Goal: Register for event/course

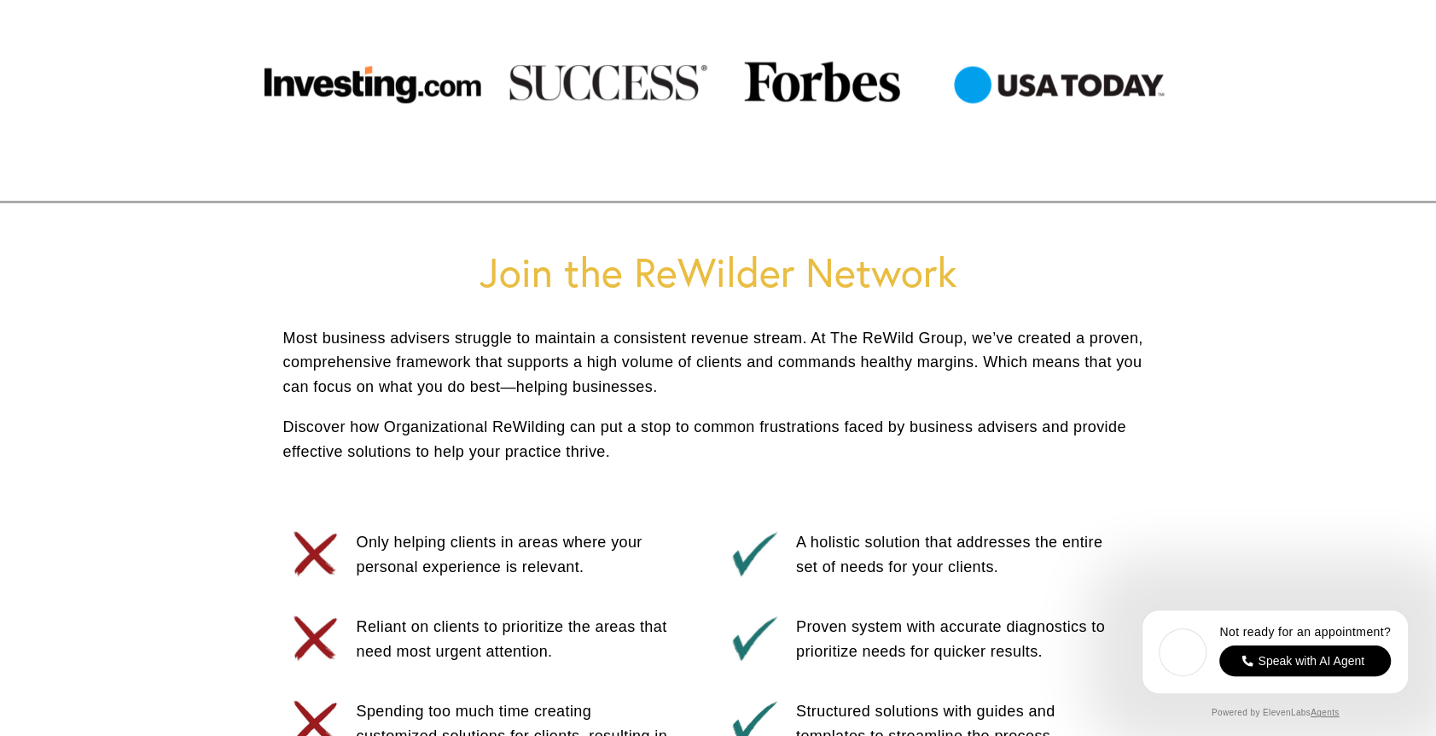
scroll to position [683, 0]
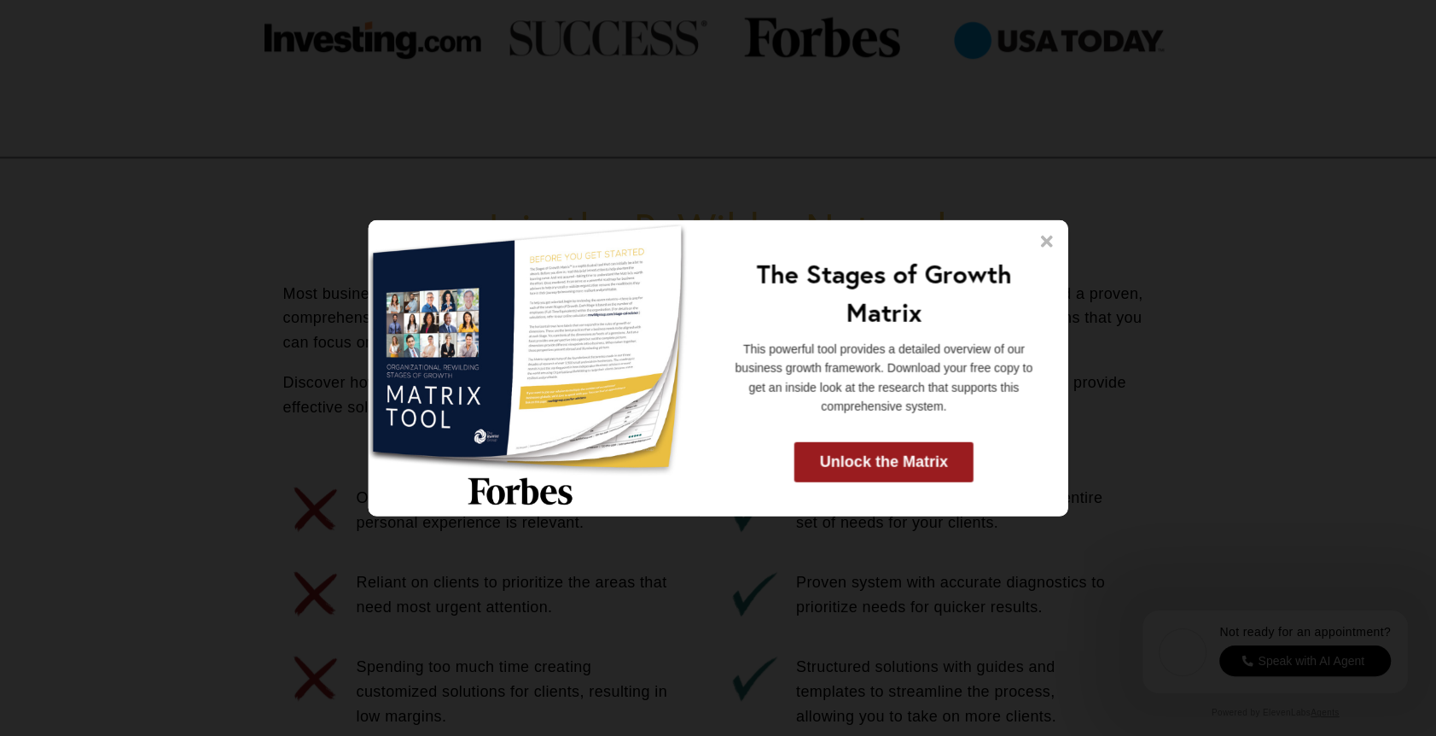
click at [1044, 243] on icon at bounding box center [1047, 242] width 12 height 12
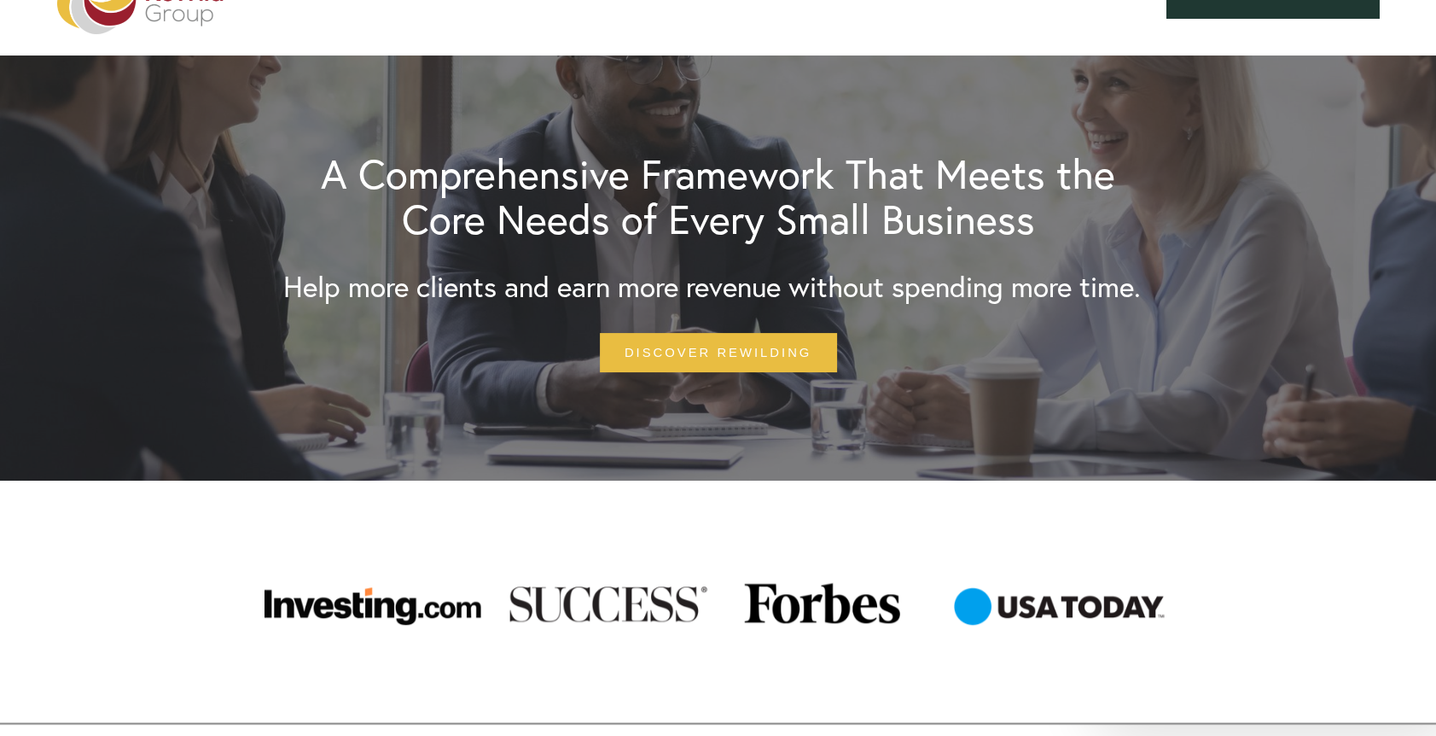
scroll to position [0, 0]
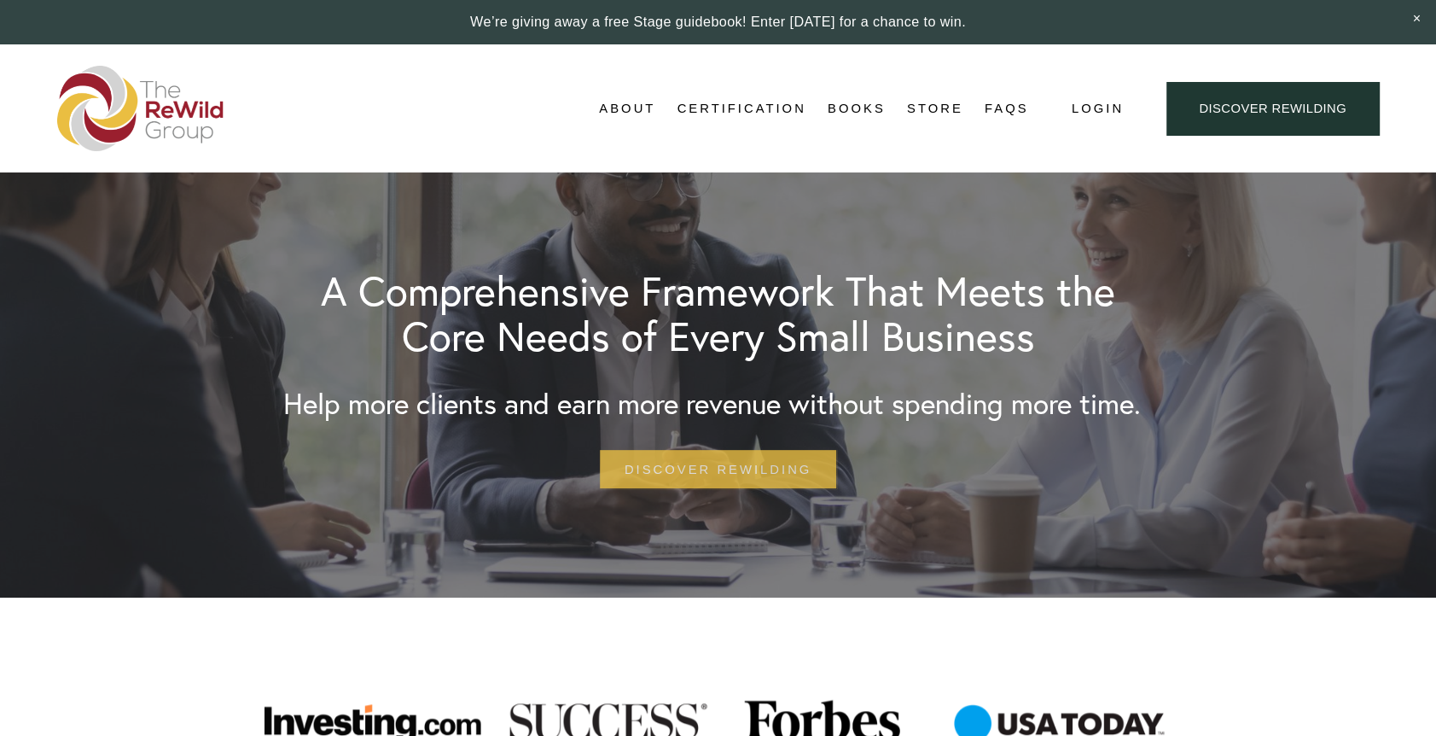
click at [718, 468] on link "Discover Rewilding" at bounding box center [718, 469] width 236 height 38
click at [0, 0] on link "Adviser Certification" at bounding box center [0, 0] width 0 height 0
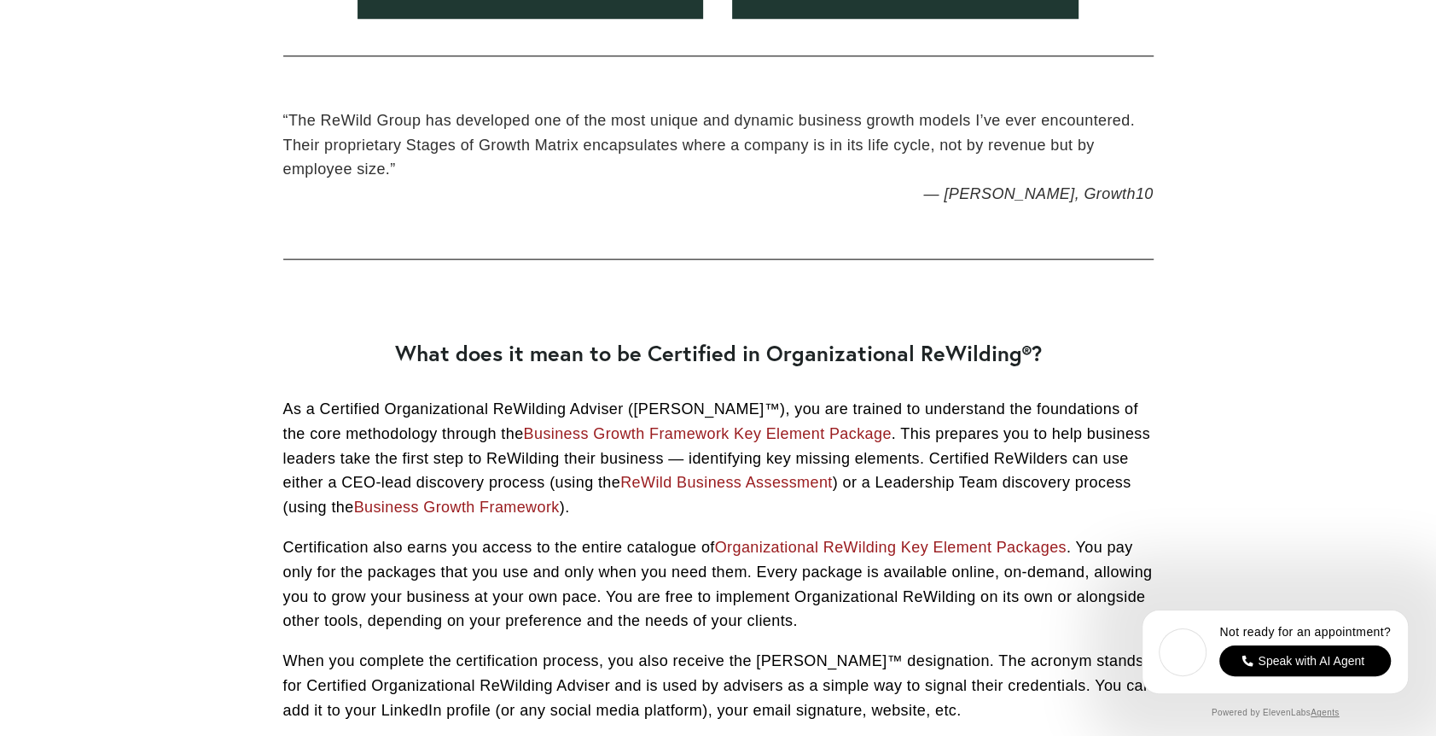
scroll to position [1621, 0]
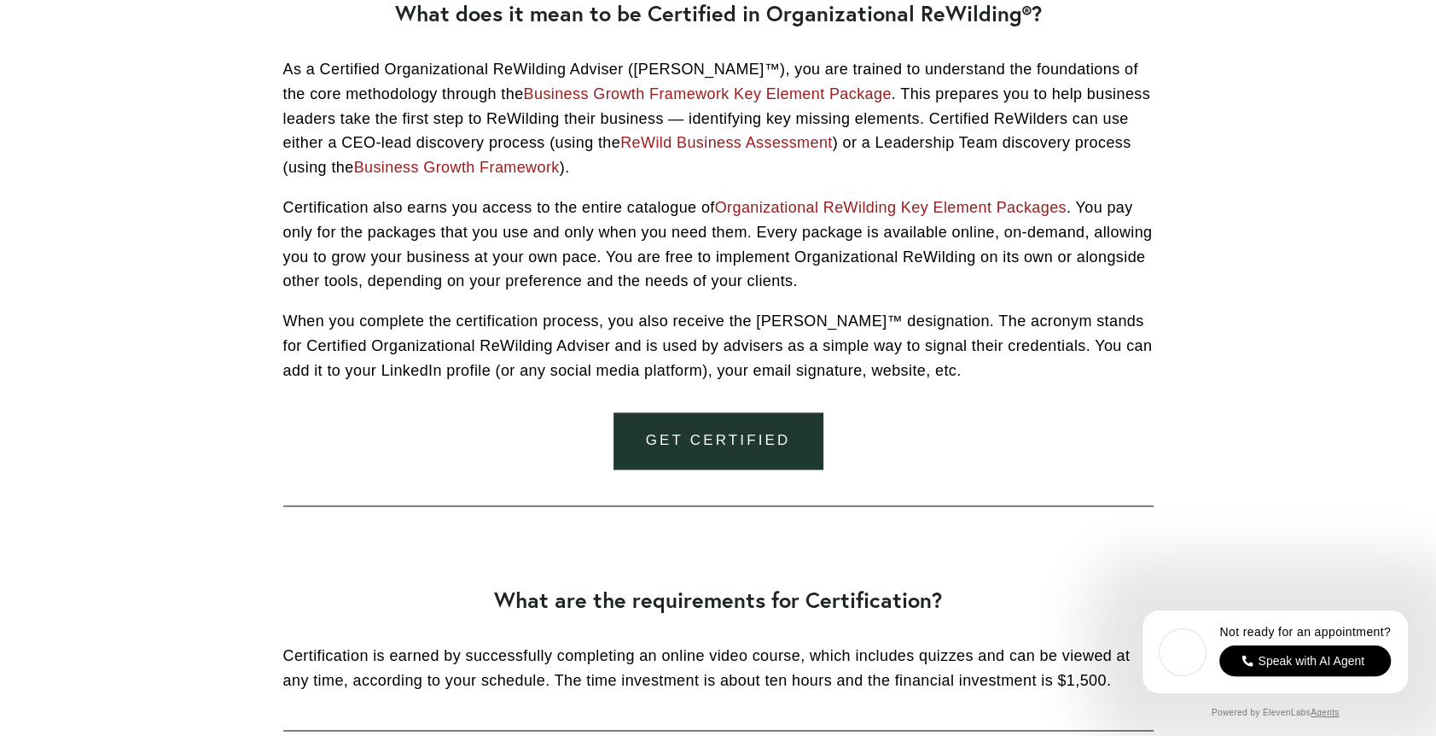
click at [757, 443] on link "Get Certified" at bounding box center [718, 440] width 209 height 57
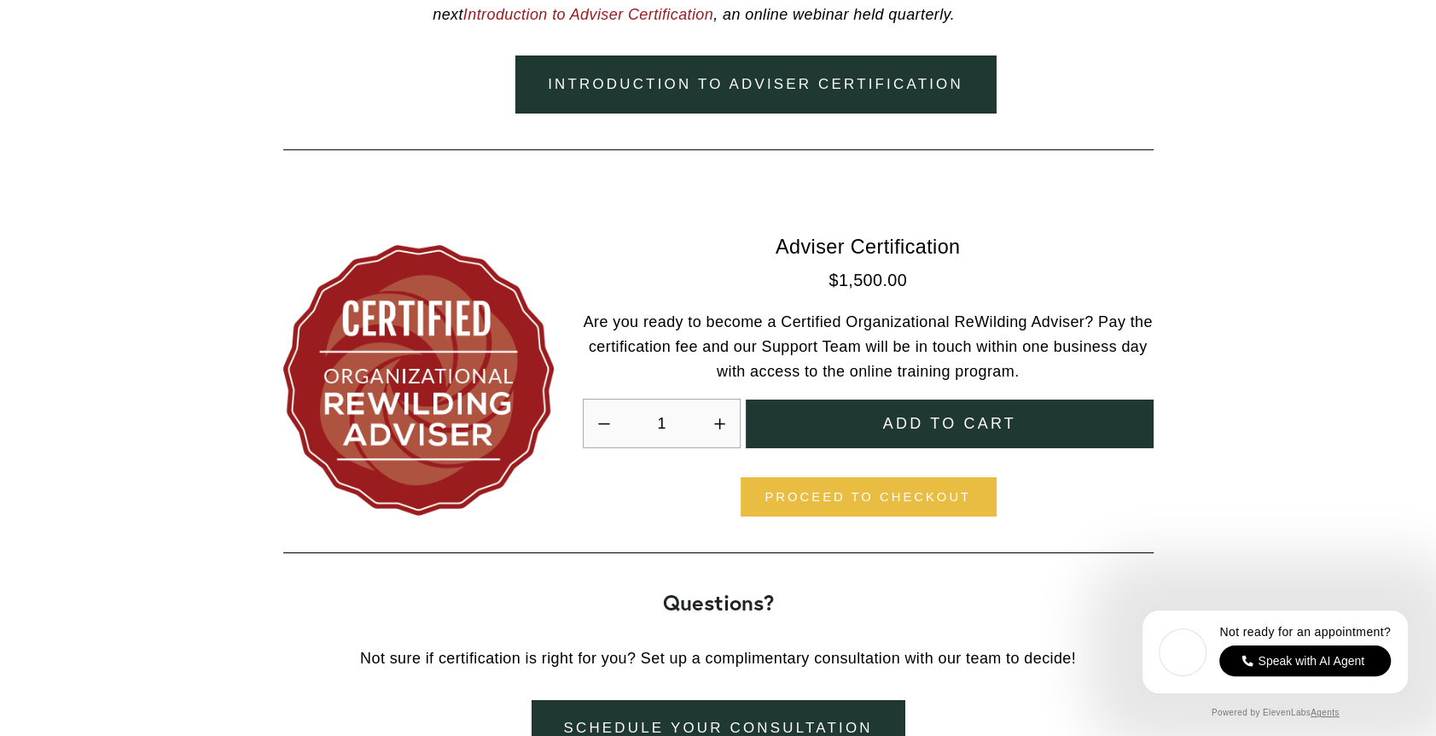
scroll to position [4943, 0]
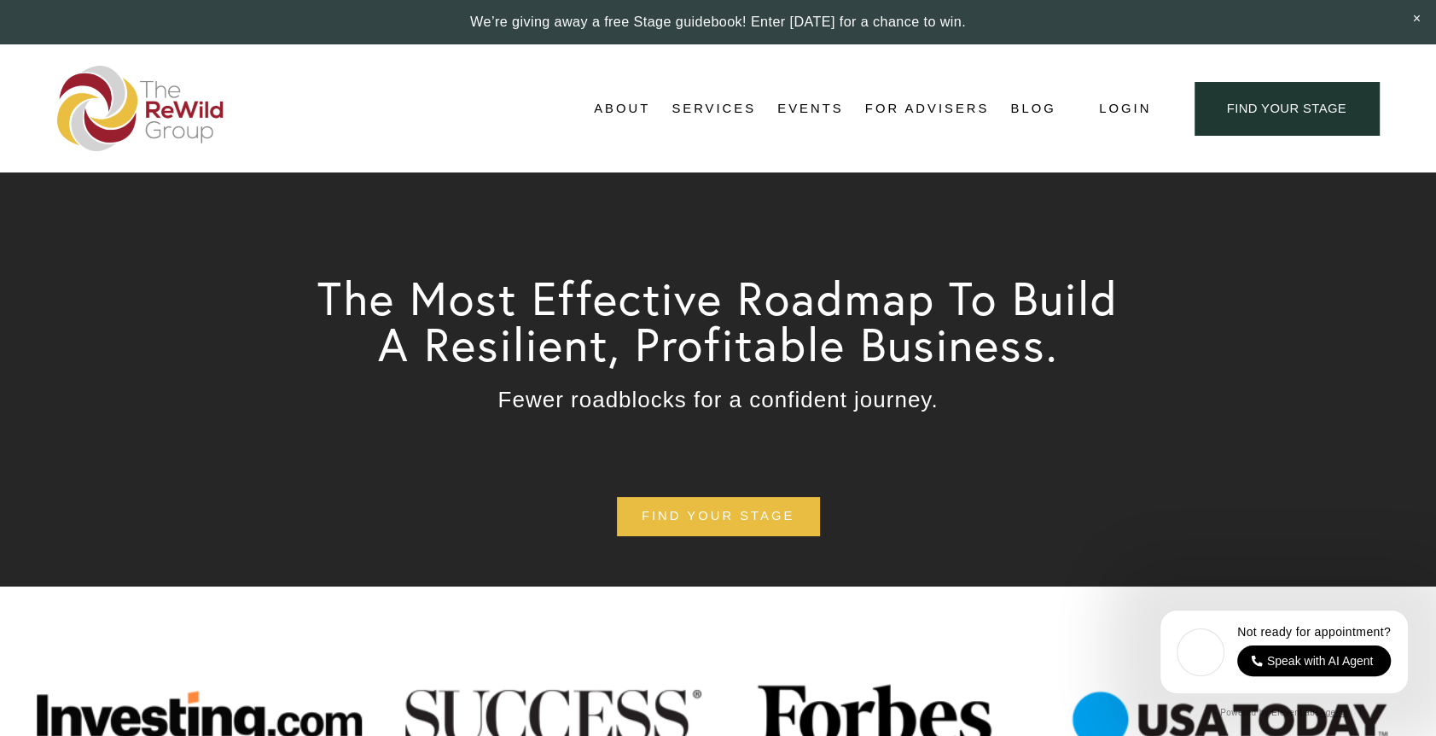
click at [648, 110] on nav "About About Us Adviser Network Stages of Growth Testimonials Matthew Pohl, Foun…" at bounding box center [825, 109] width 462 height 26
click at [625, 110] on span "About" at bounding box center [622, 108] width 56 height 23
click at [0, 0] on span "Testimonials" at bounding box center [0, 0] width 0 height 0
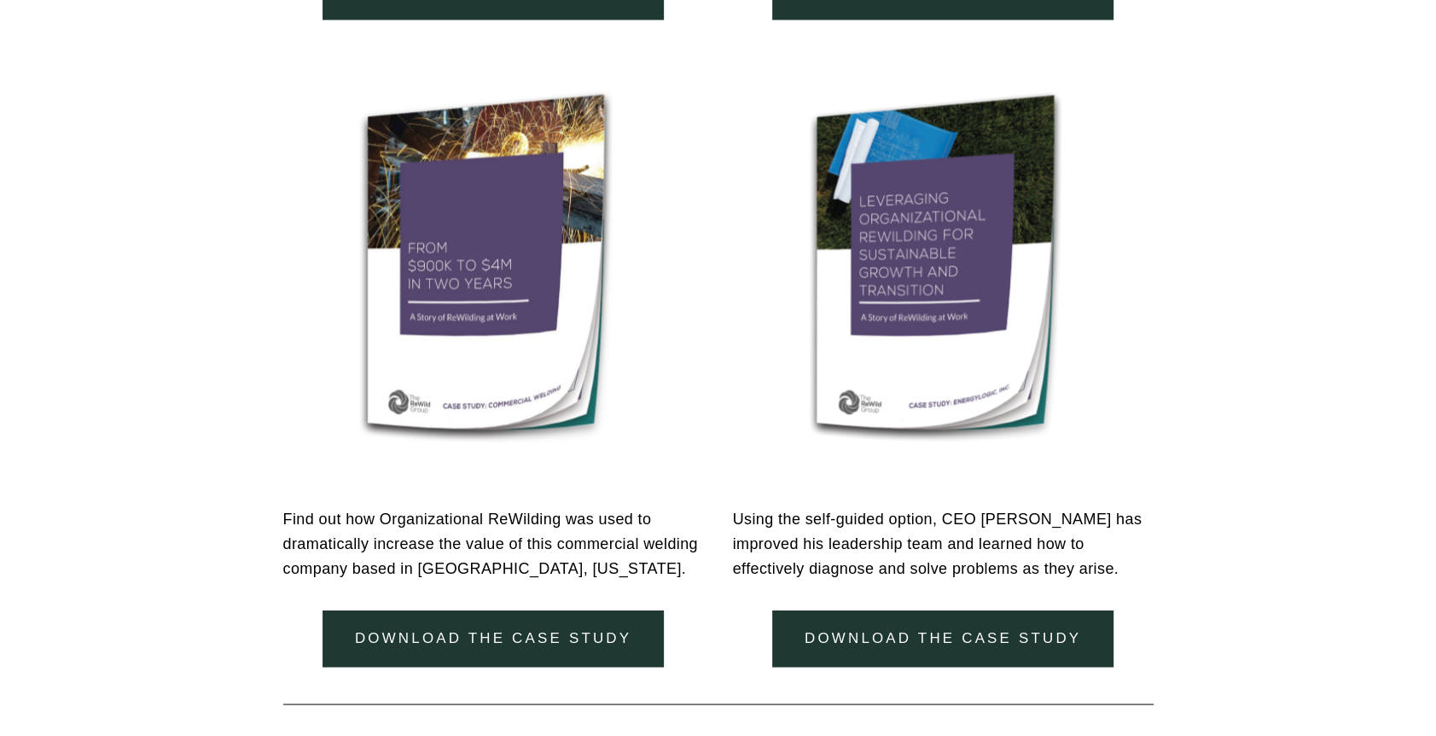
scroll to position [2133, 0]
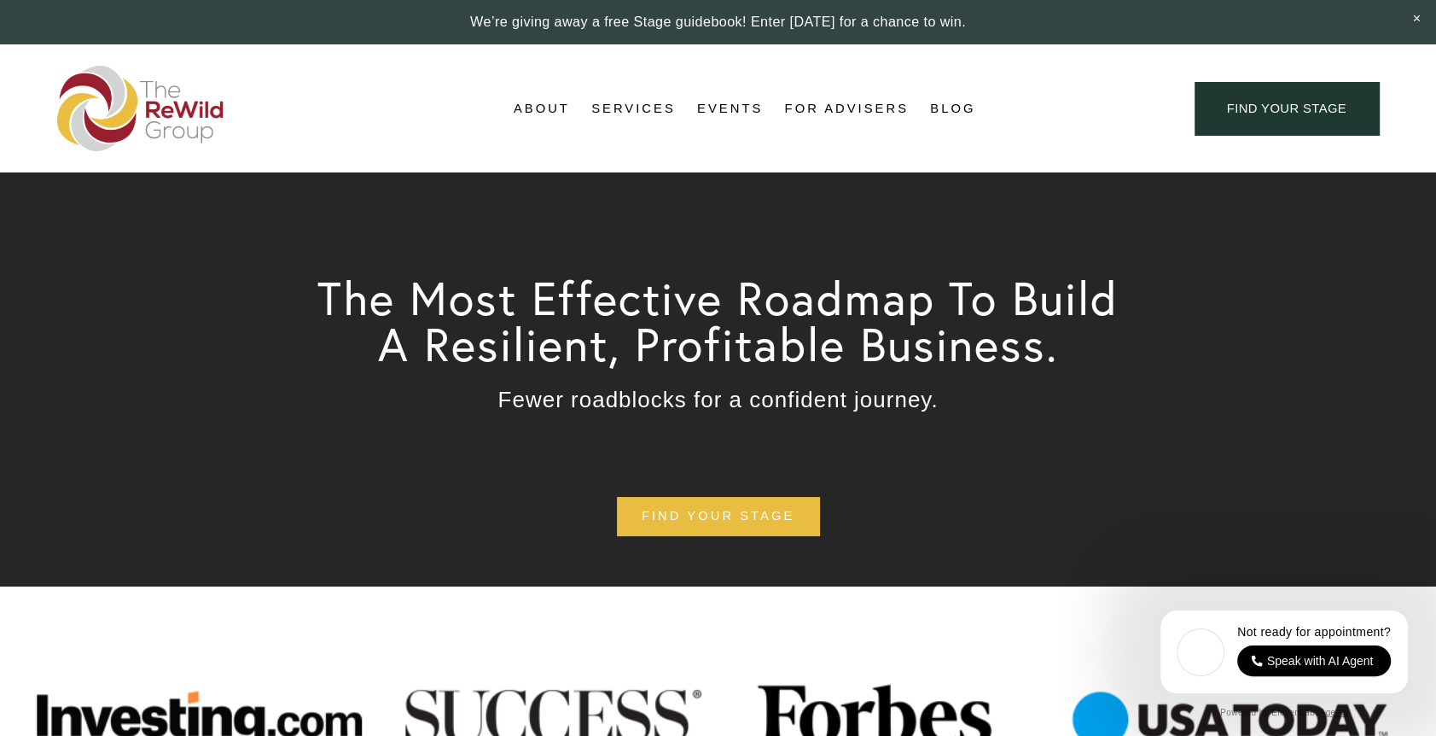
click at [720, 108] on link "Events" at bounding box center [730, 109] width 66 height 26
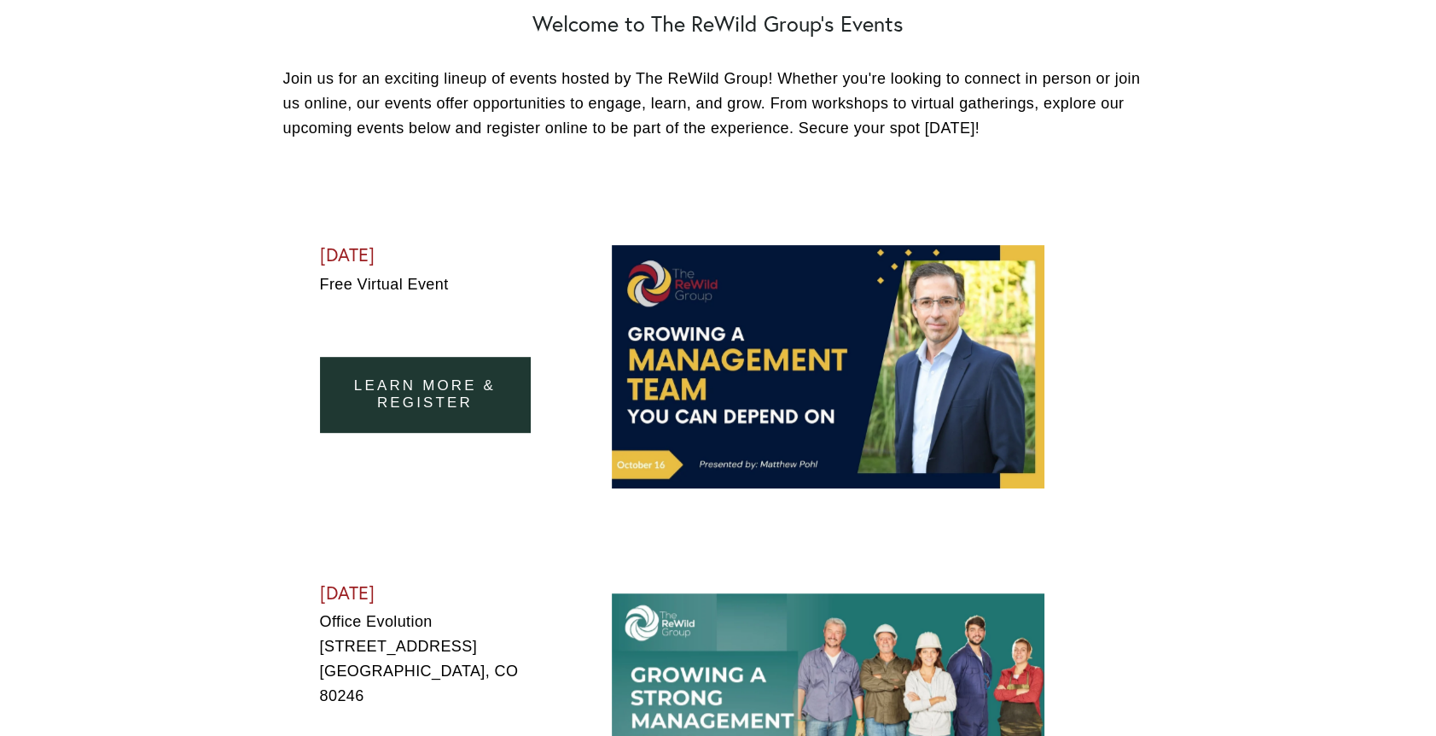
scroll to position [597, 0]
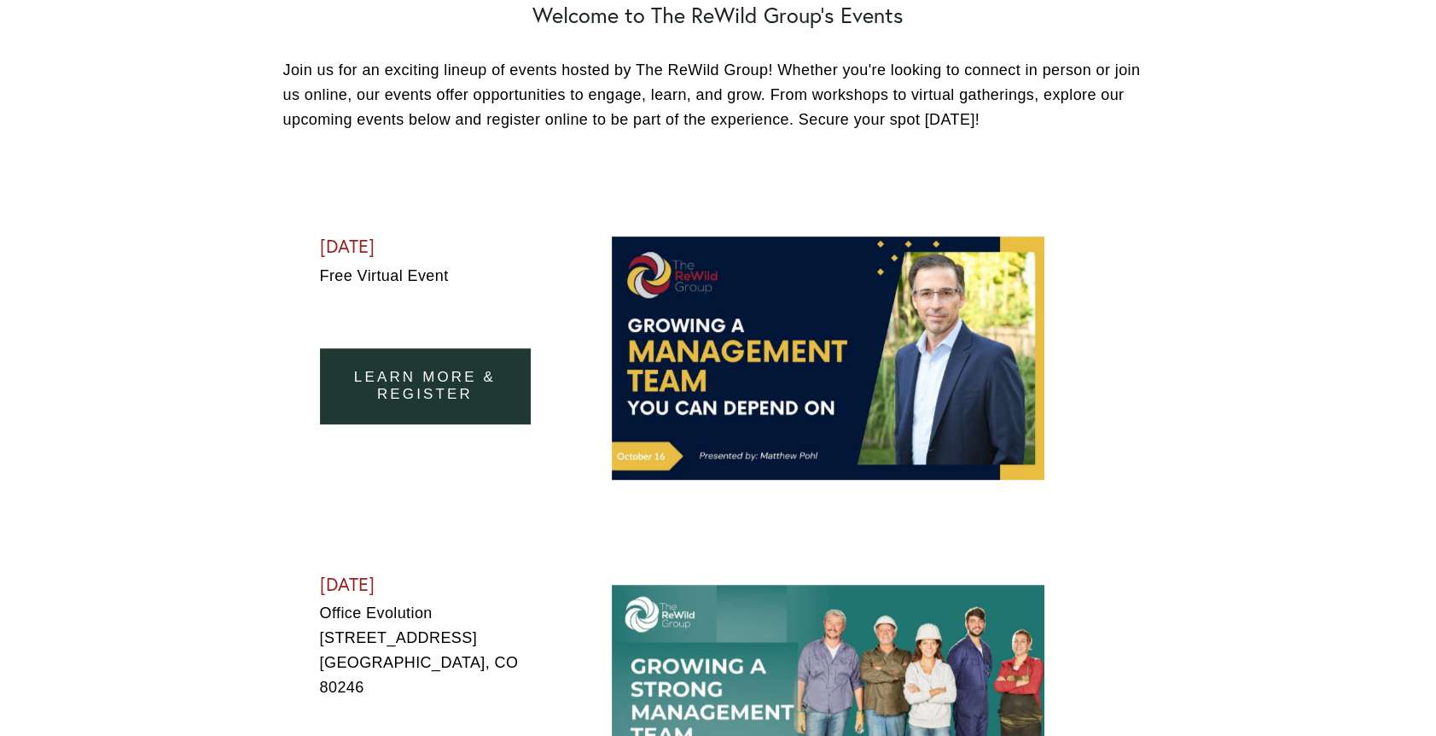
click at [408, 382] on link "learn more & Register" at bounding box center [425, 385] width 211 height 75
